Goal: Transaction & Acquisition: Download file/media

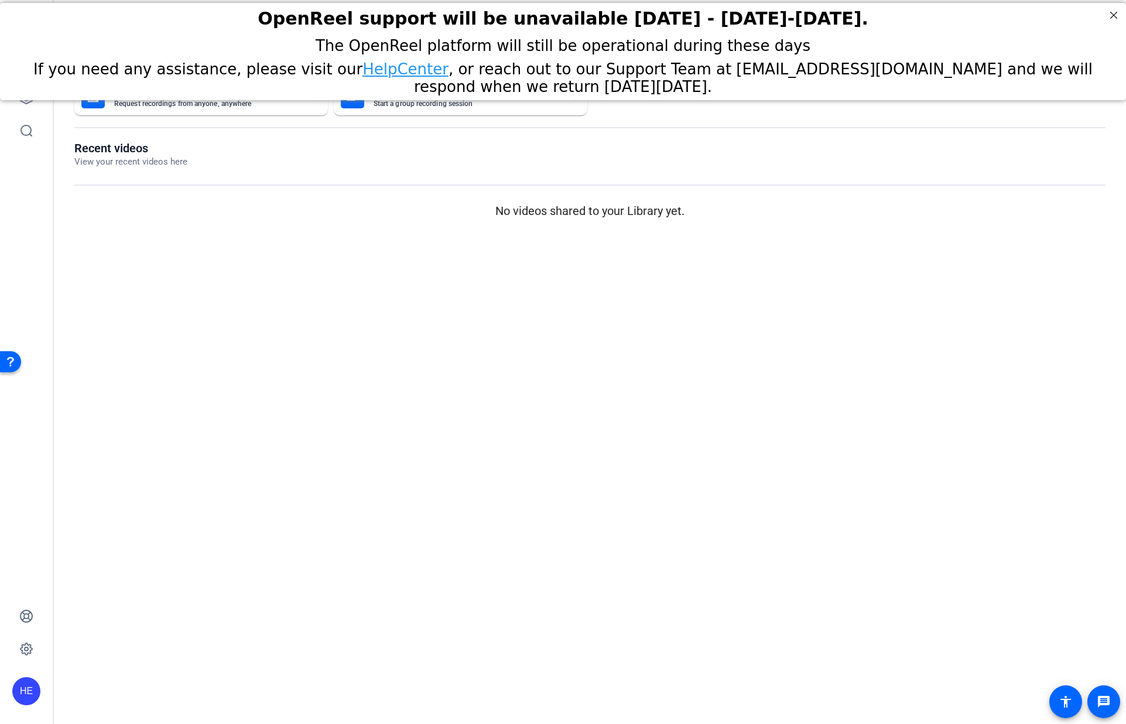
click at [229, 226] on div "Send A Video Request Request recordings from anyone, anywhere ENTERPRISE Record…" at bounding box center [590, 150] width 1072 height 168
click at [1104, 19] on h2 "OpenReel support will be unavailable [DATE] - [DATE]-[DATE]." at bounding box center [563, 18] width 1097 height 20
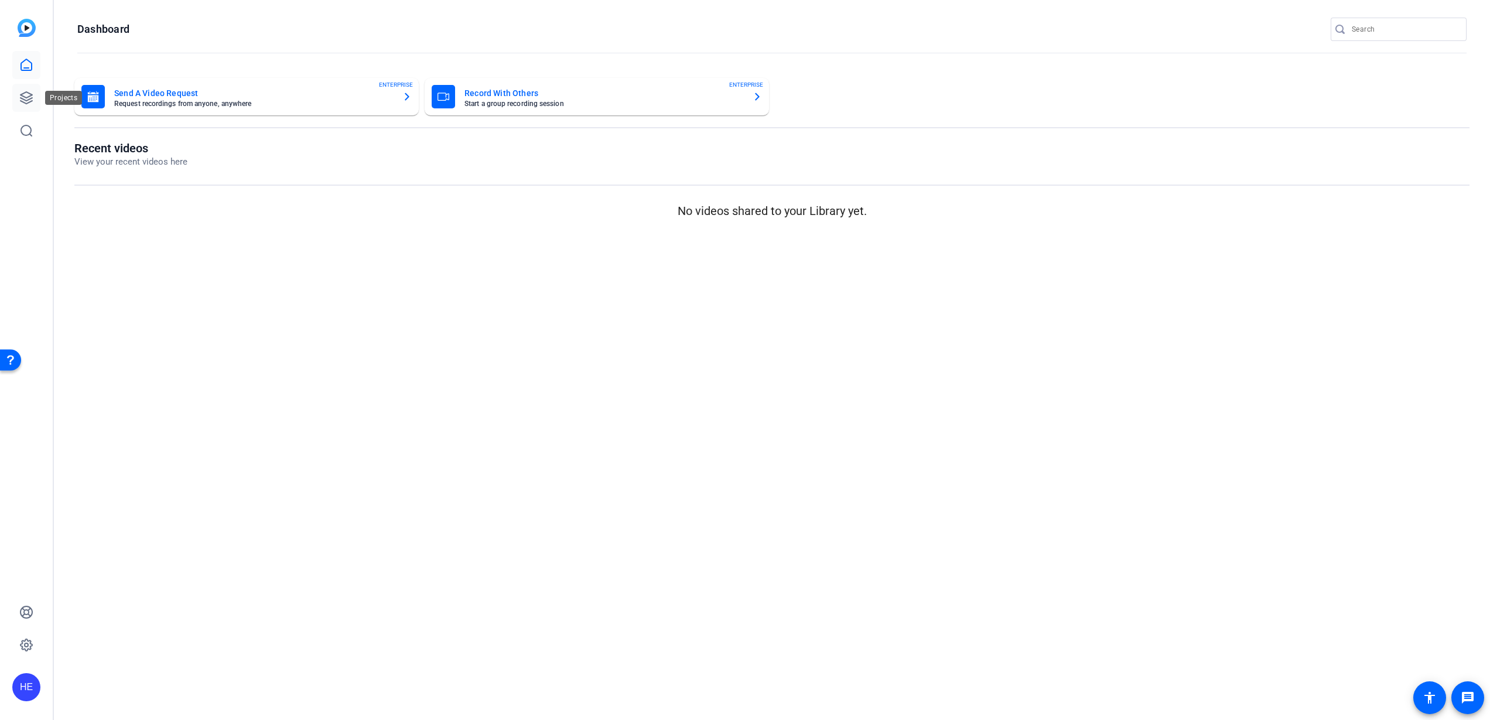
click at [20, 98] on icon at bounding box center [26, 98] width 12 height 12
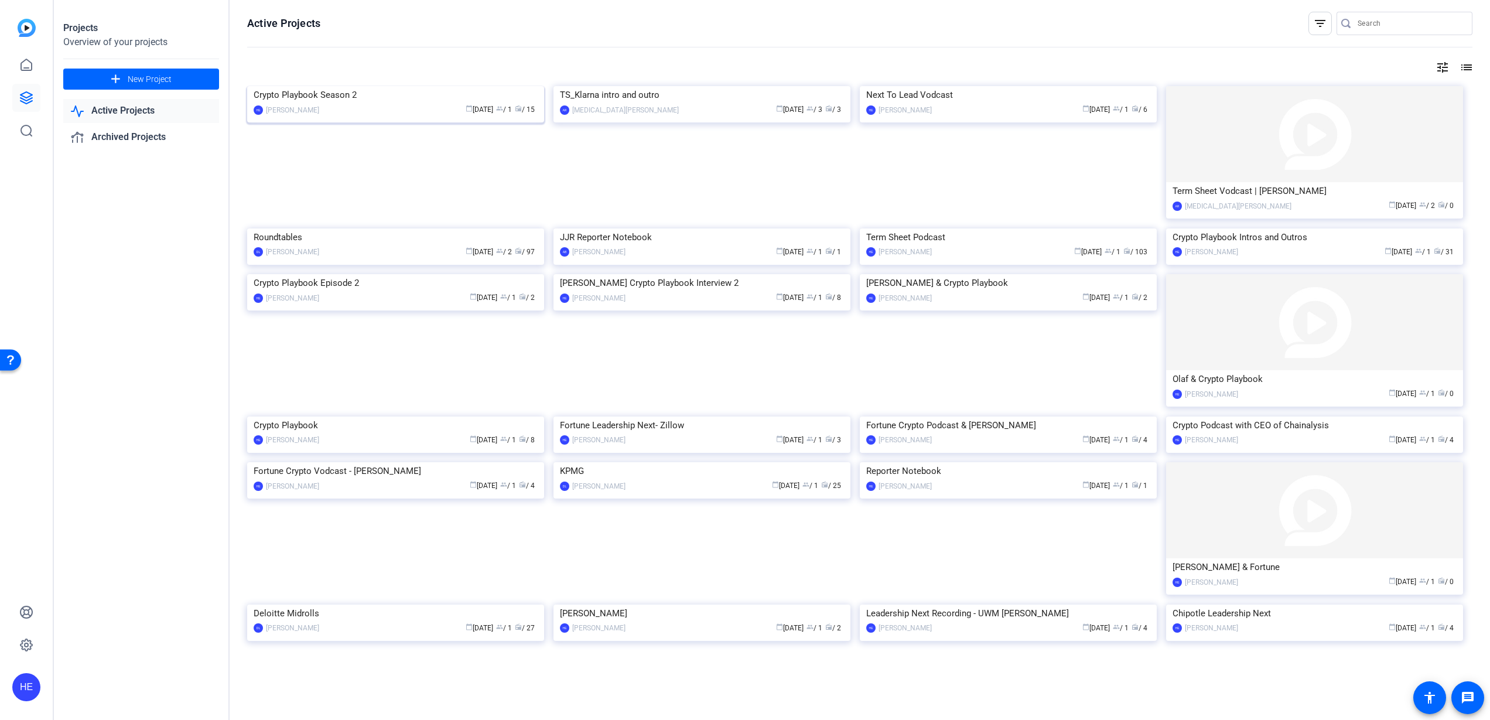
click at [320, 104] on div "Crypto Playbook Season 2" at bounding box center [396, 95] width 284 height 18
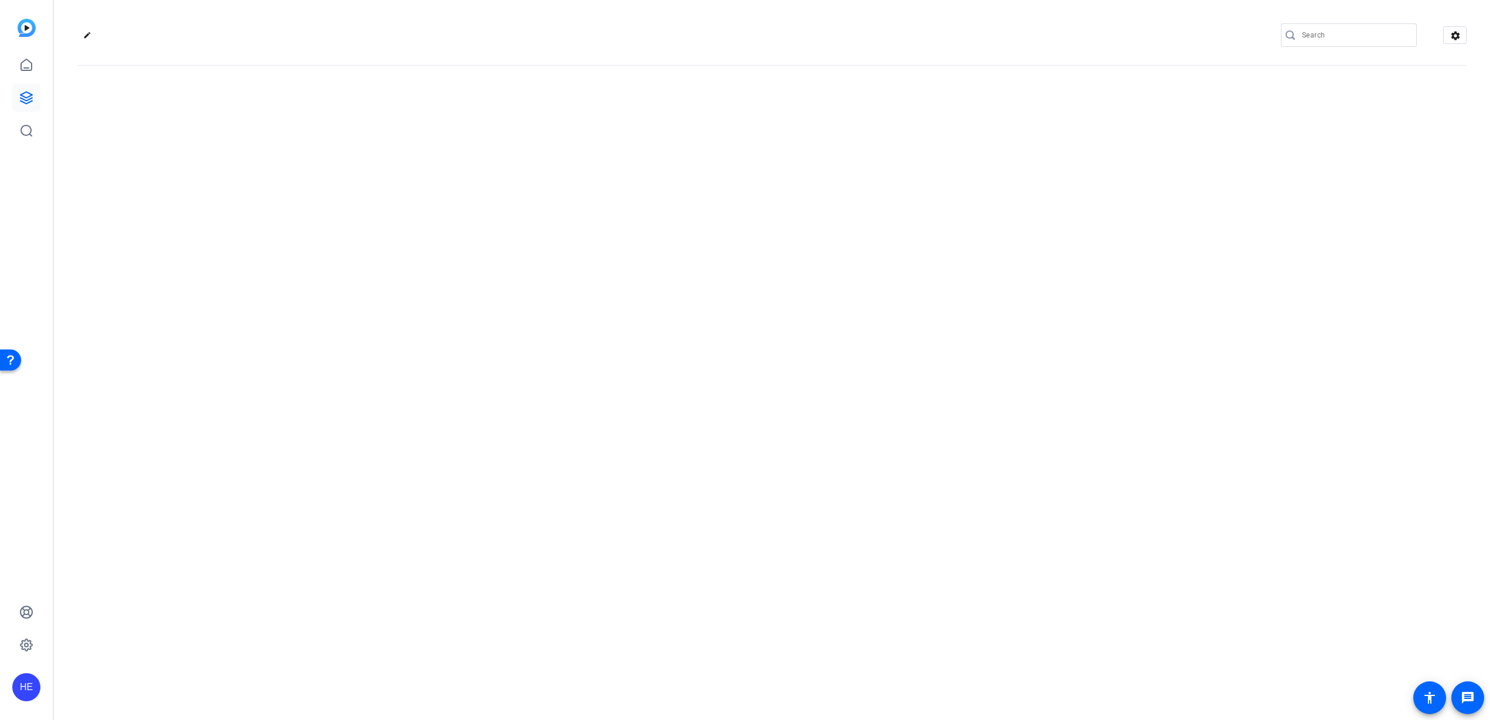
click at [320, 189] on div "edit settings" at bounding box center [772, 360] width 1436 height 720
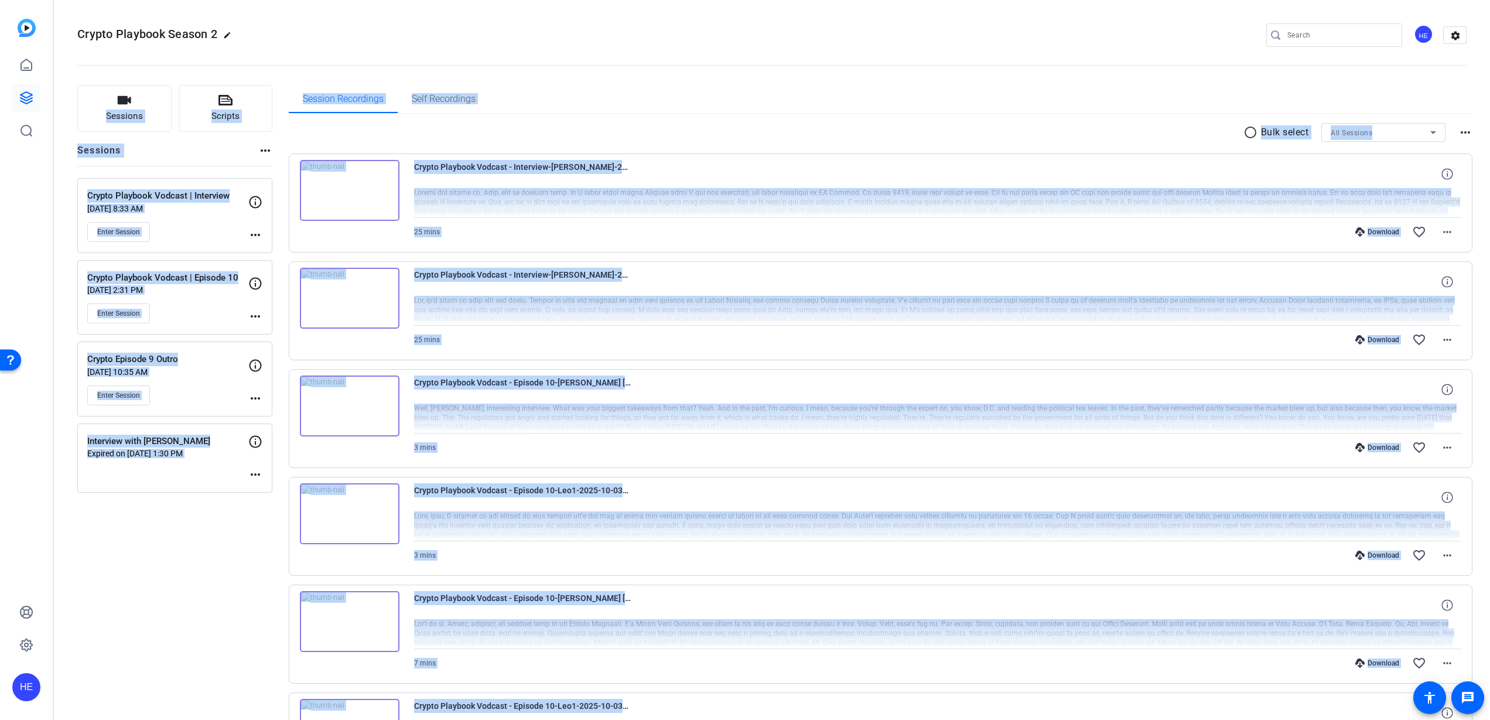
click at [760, 86] on div "Session Recordings Self Recordings" at bounding box center [881, 99] width 1184 height 28
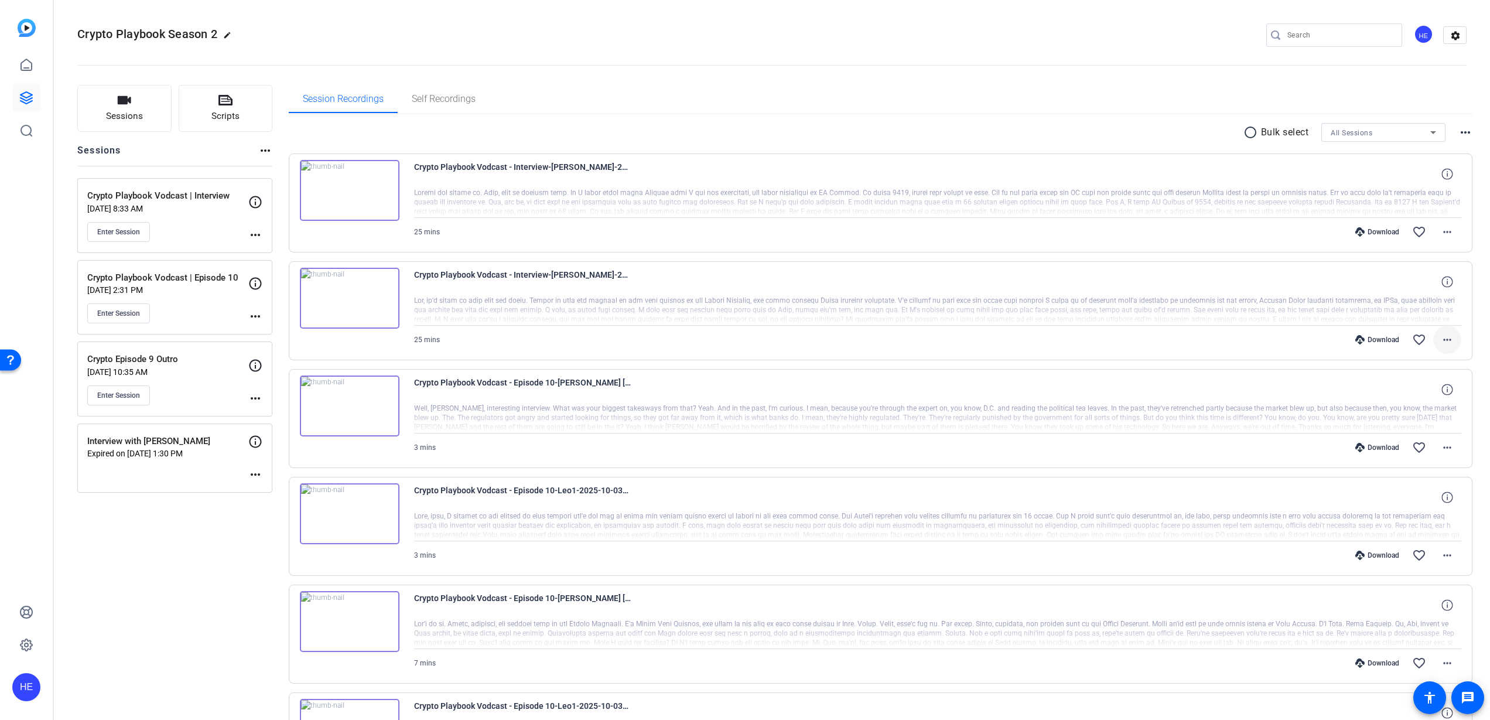
click at [1126, 340] on span at bounding box center [1447, 340] width 28 height 28
click at [1126, 395] on span "Download MP4" at bounding box center [1410, 394] width 70 height 14
click at [1126, 229] on mat-icon "more_horiz" at bounding box center [1447, 232] width 14 height 14
click at [1126, 285] on span "Download MP4" at bounding box center [1410, 286] width 70 height 14
